Goal: Task Accomplishment & Management: Manage account settings

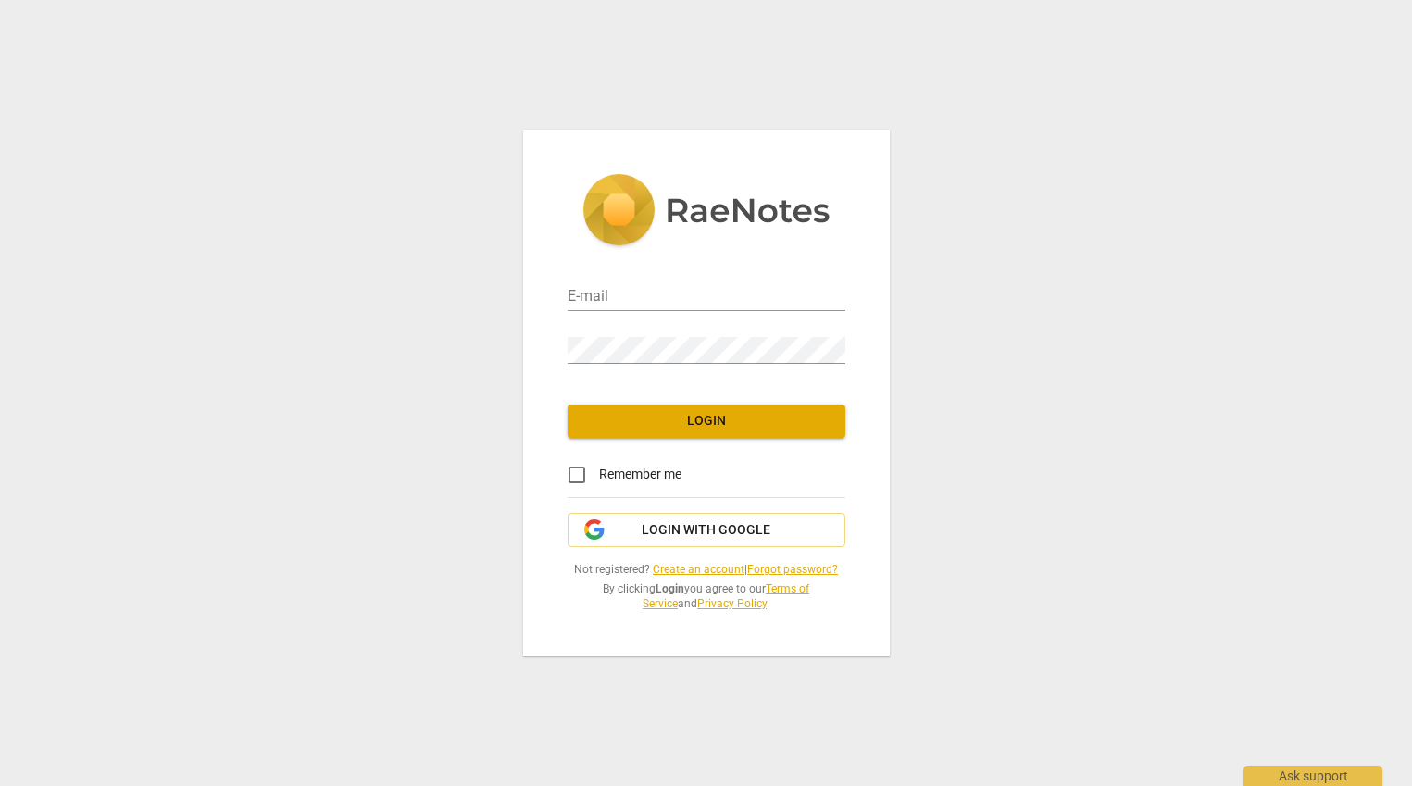
type input "[PERSON_NAME][EMAIL_ADDRESS][DOMAIN_NAME]"
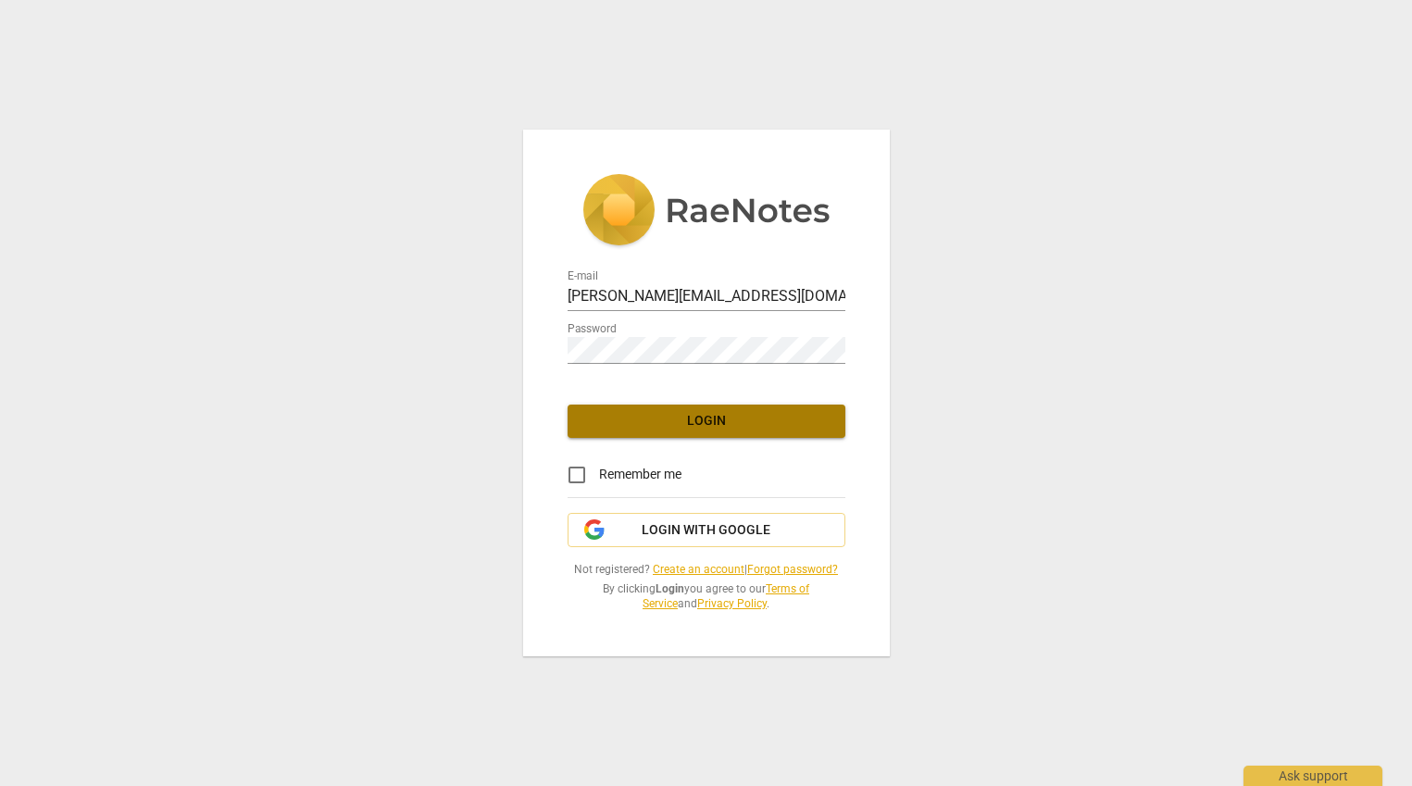
click at [671, 430] on button "Login" at bounding box center [707, 421] width 278 height 33
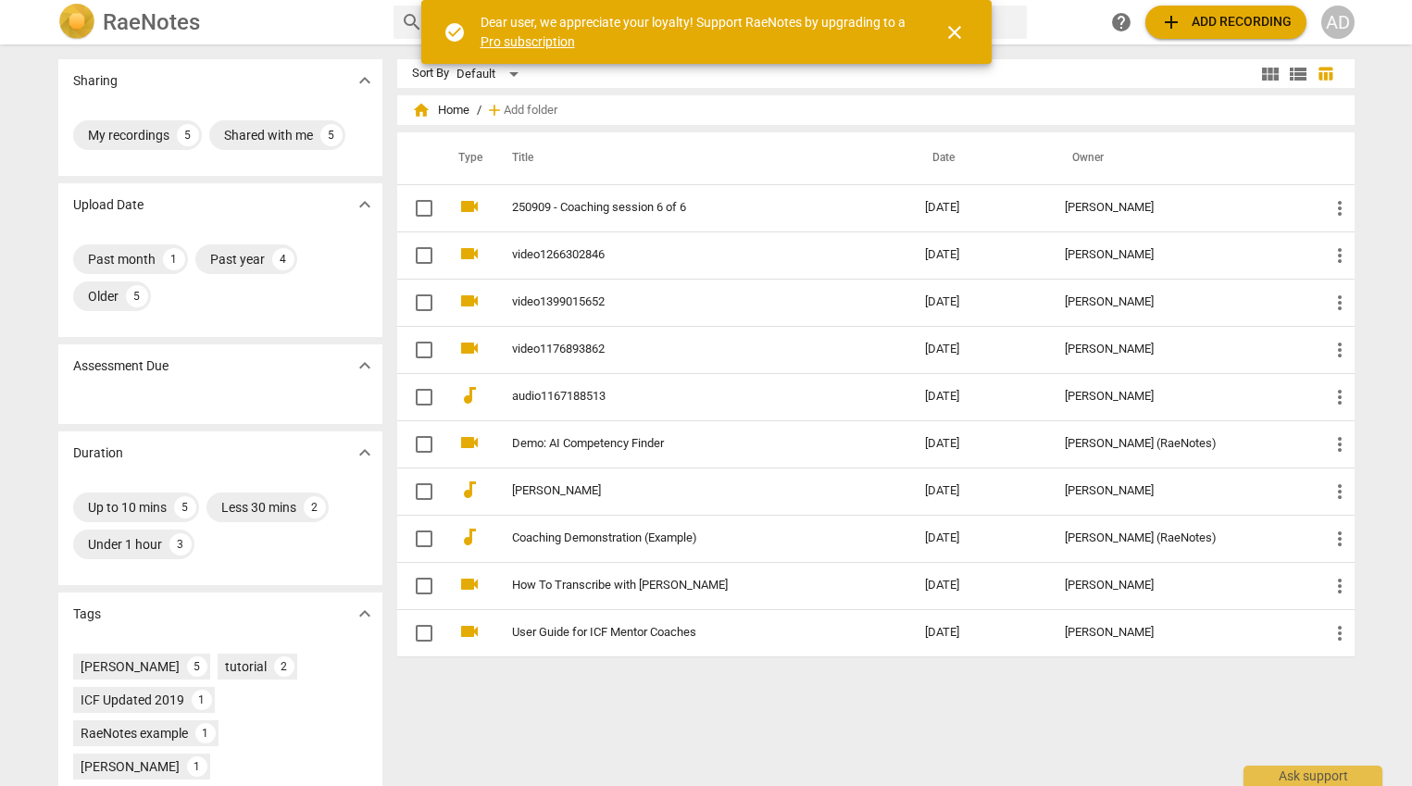
click at [1338, 28] on div "AD" at bounding box center [1337, 22] width 33 height 33
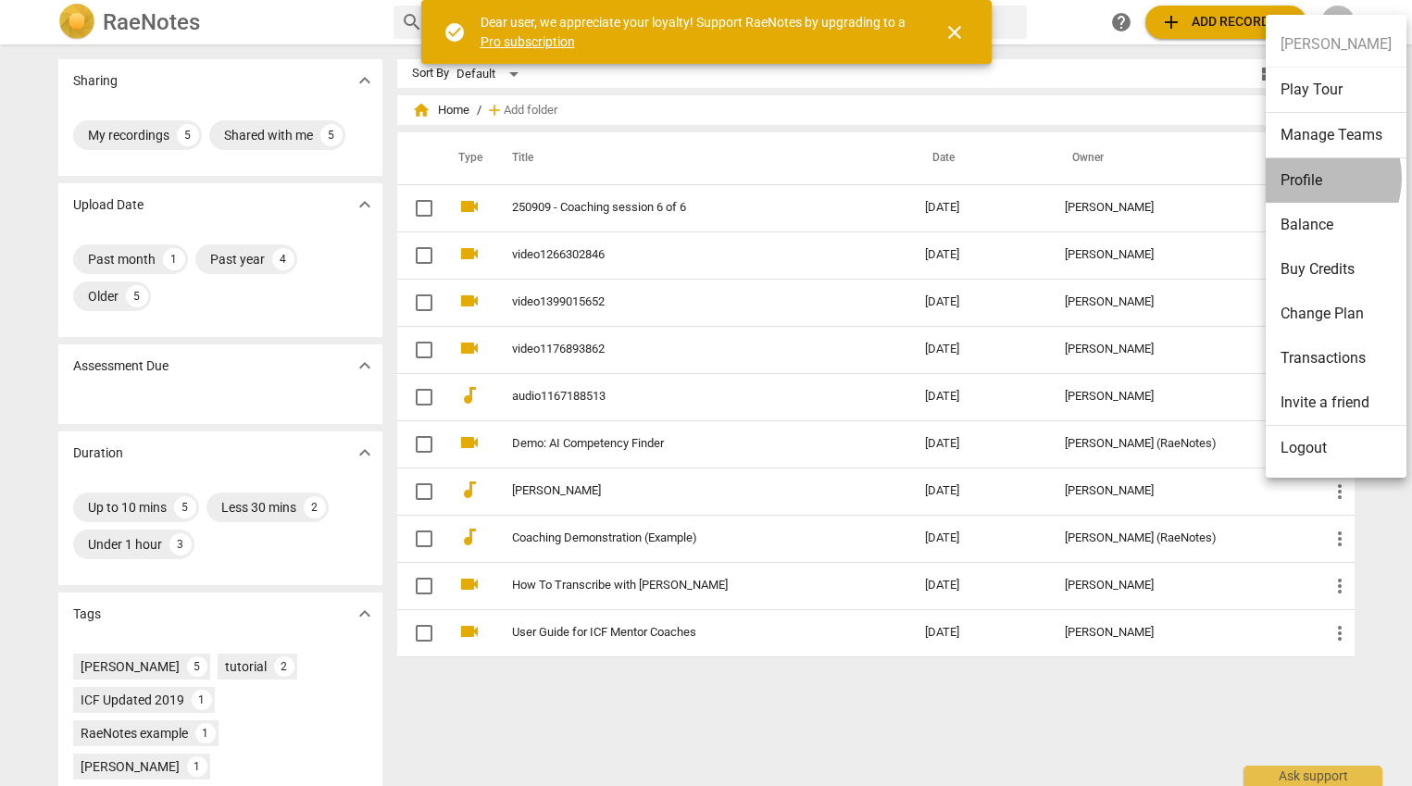
click at [1307, 178] on li "Profile" at bounding box center [1336, 180] width 141 height 44
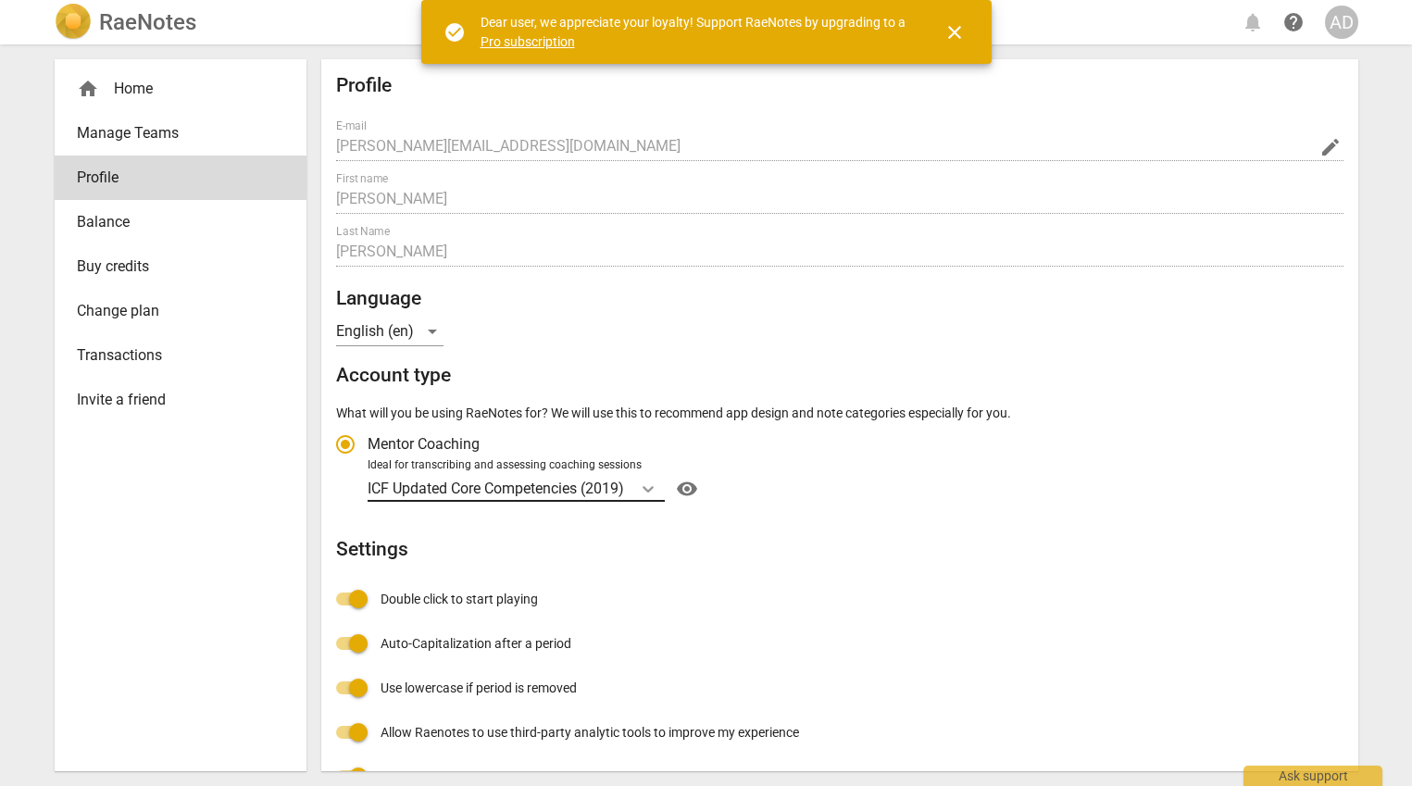
click at [662, 488] on div "Account type" at bounding box center [647, 488] width 33 height 27
click at [0, 0] on input "Ideal for transcribing and assessing coaching sessions ICF Updated Core Compete…" at bounding box center [0, 0] width 0 height 0
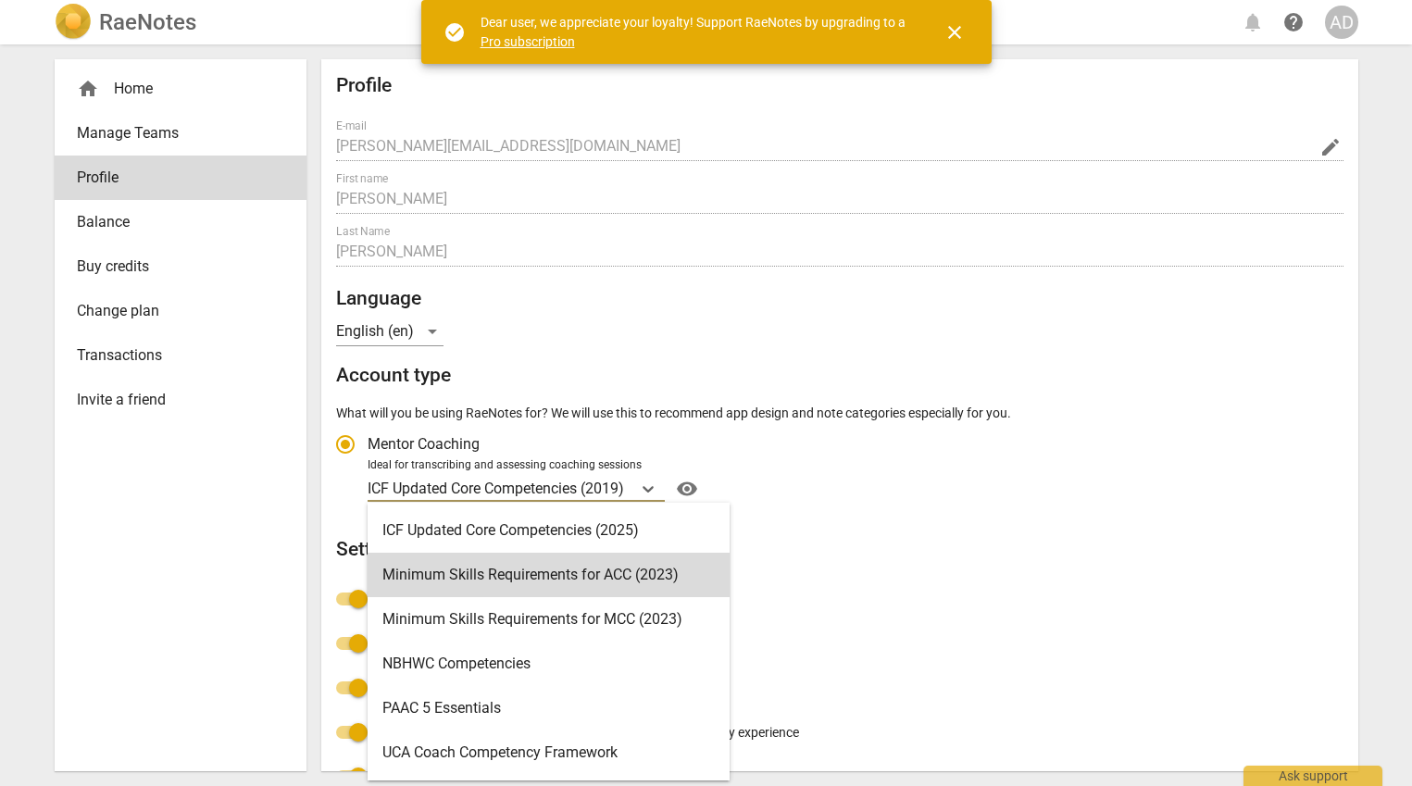
scroll to position [400, 0]
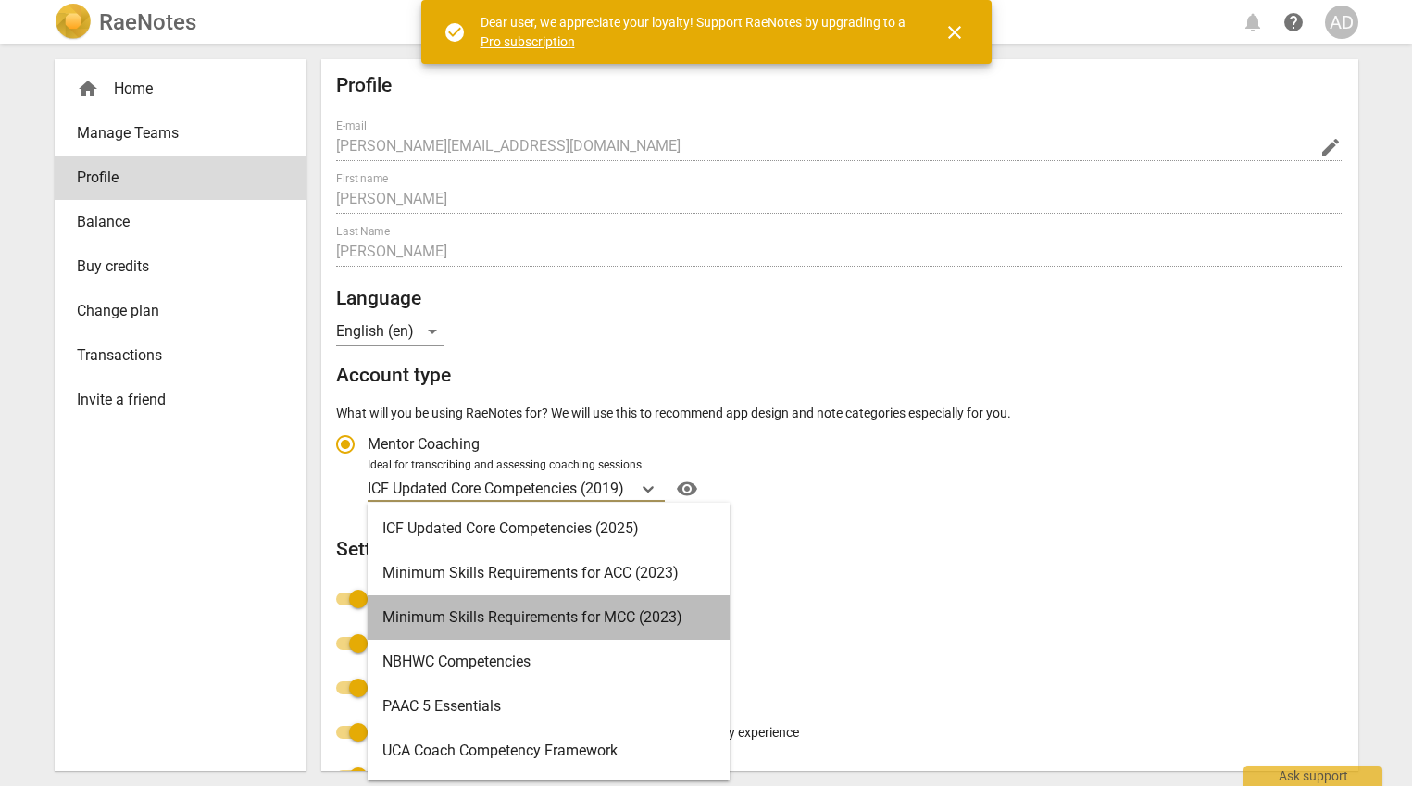
click at [457, 621] on div "Minimum Skills Requirements for MCC (2023)" at bounding box center [549, 617] width 362 height 44
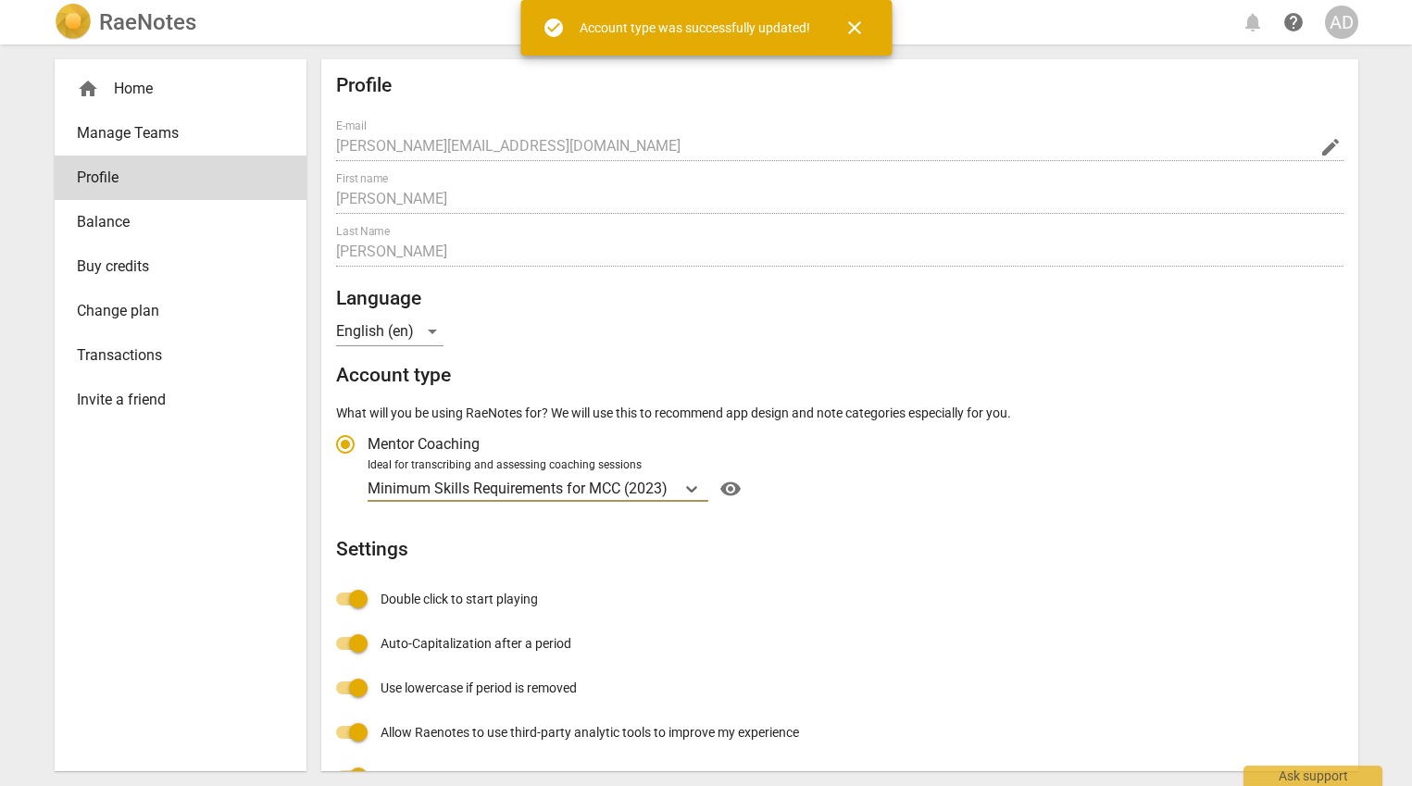
radio input "false"
